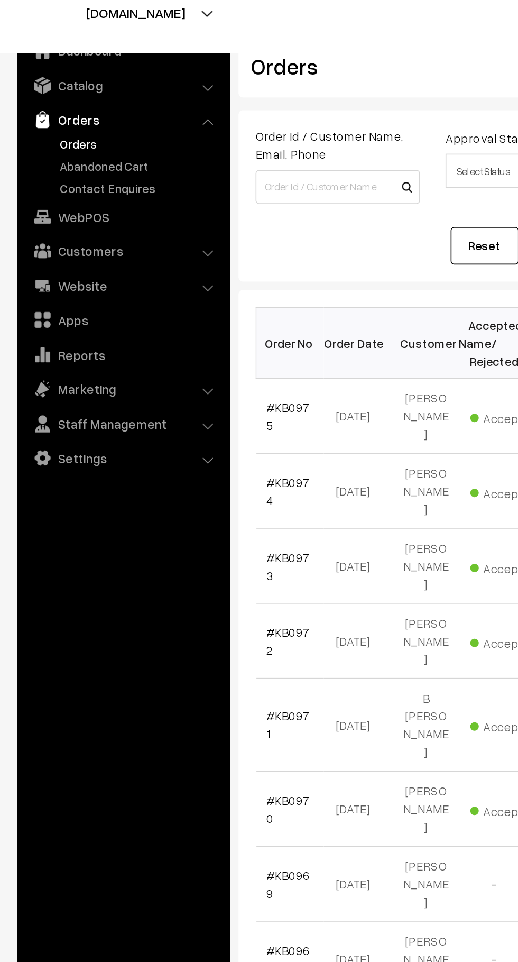
click at [87, 135] on link "Abandoned Cart" at bounding box center [86, 131] width 105 height 11
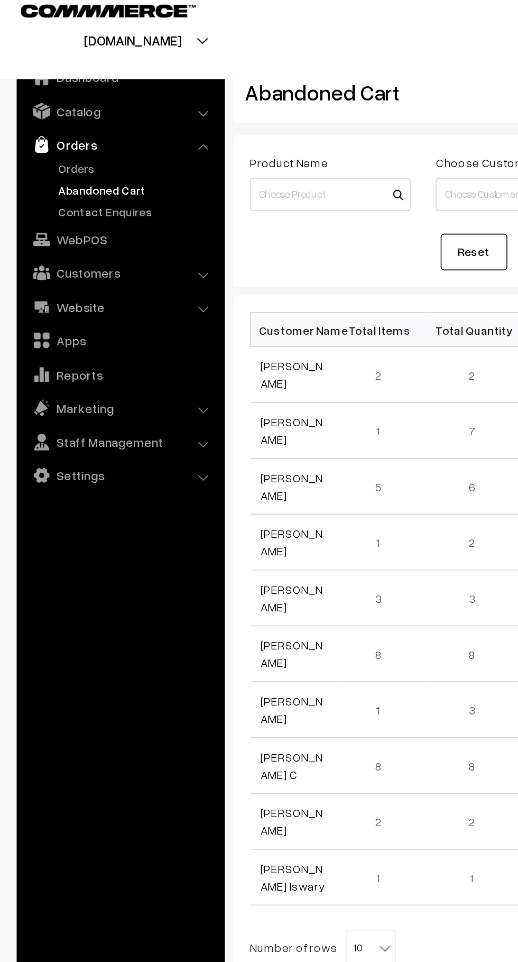
click at [61, 119] on link "Orders" at bounding box center [86, 117] width 105 height 11
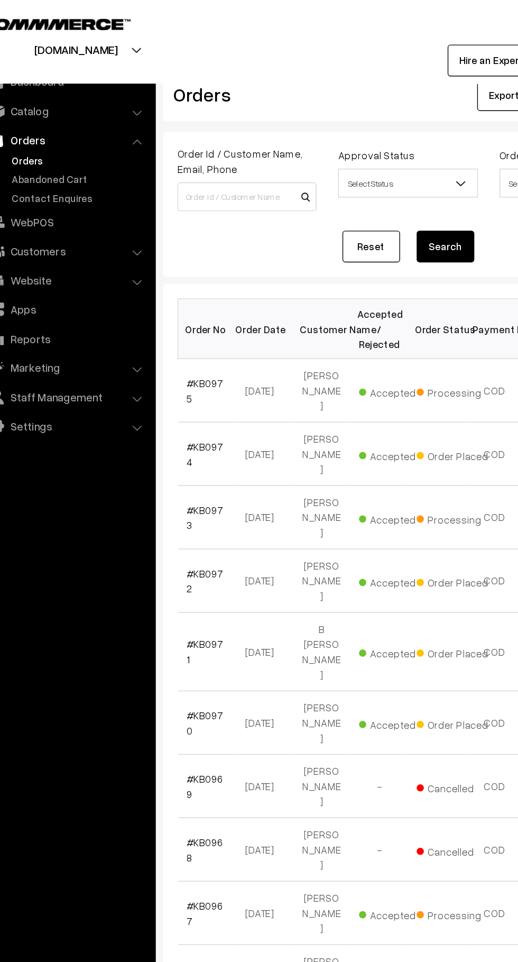
click at [89, 132] on link "Abandoned Cart" at bounding box center [86, 131] width 105 height 11
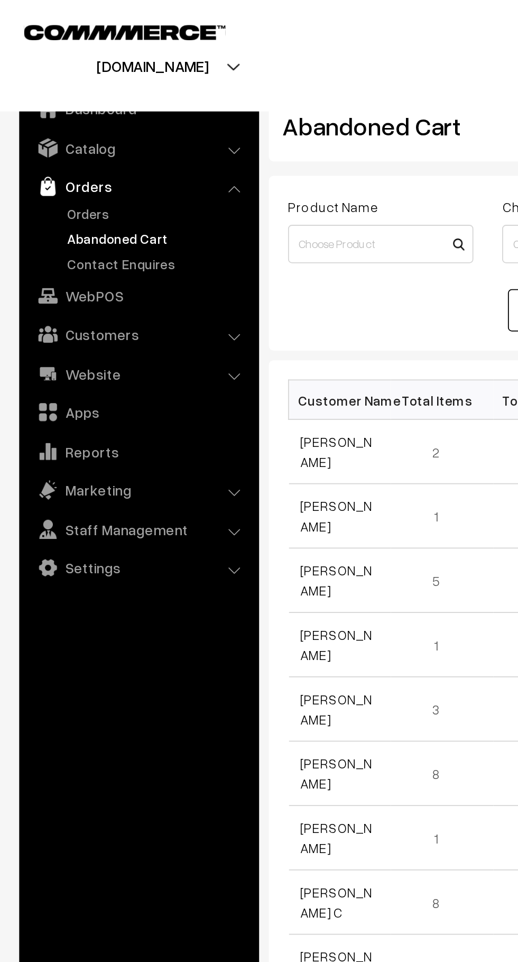
click at [90, 150] on link "Contact Enquires" at bounding box center [86, 145] width 105 height 11
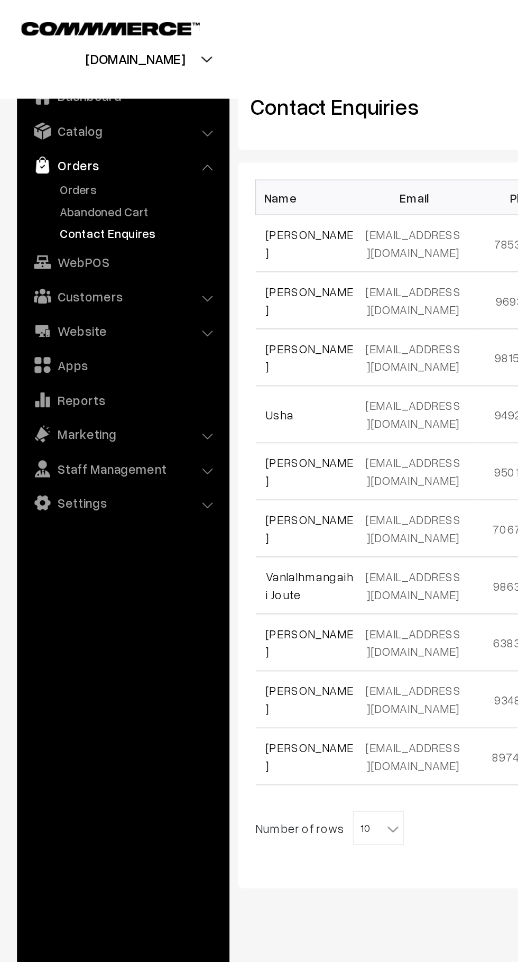
click at [93, 187] on link "Customers" at bounding box center [76, 184] width 126 height 19
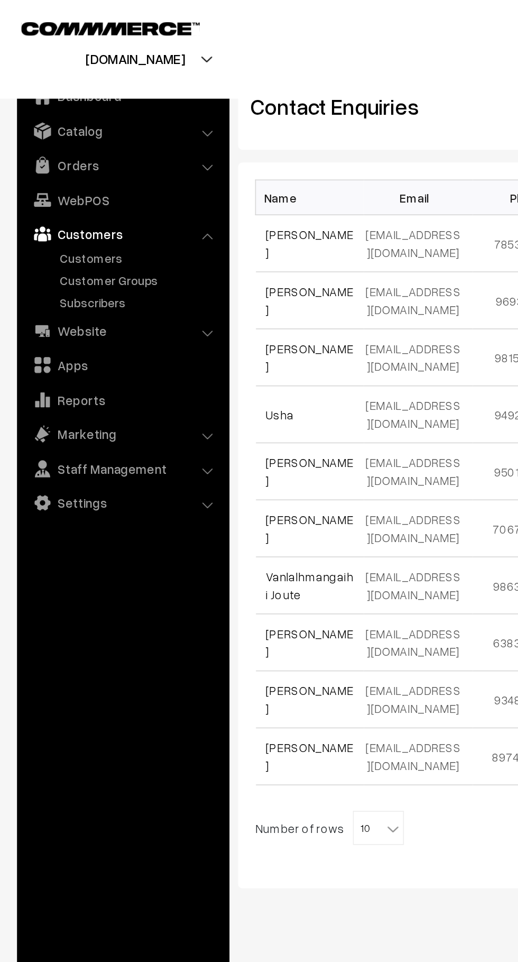
click at [71, 163] on link "Customers" at bounding box center [86, 160] width 105 height 11
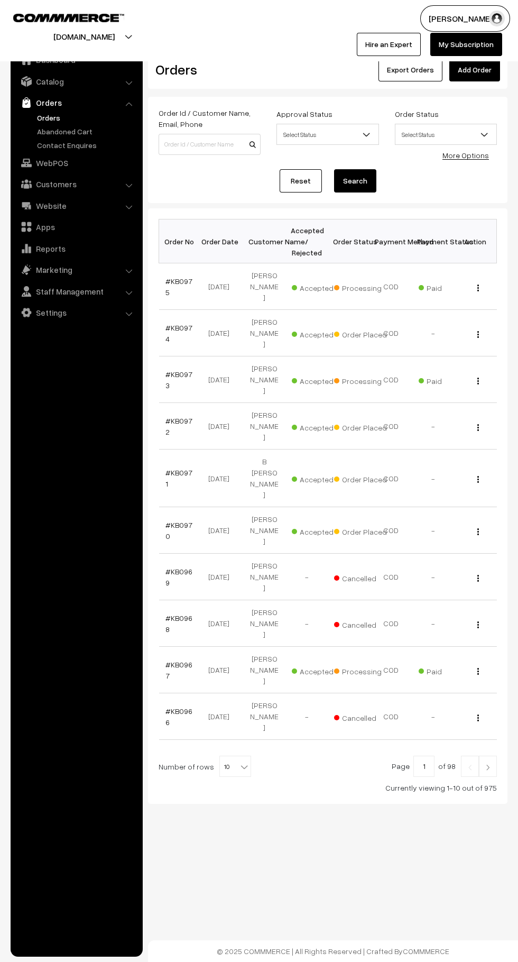
click at [90, 130] on link "Abandoned Cart" at bounding box center [86, 131] width 105 height 11
